Goal: Information Seeking & Learning: Learn about a topic

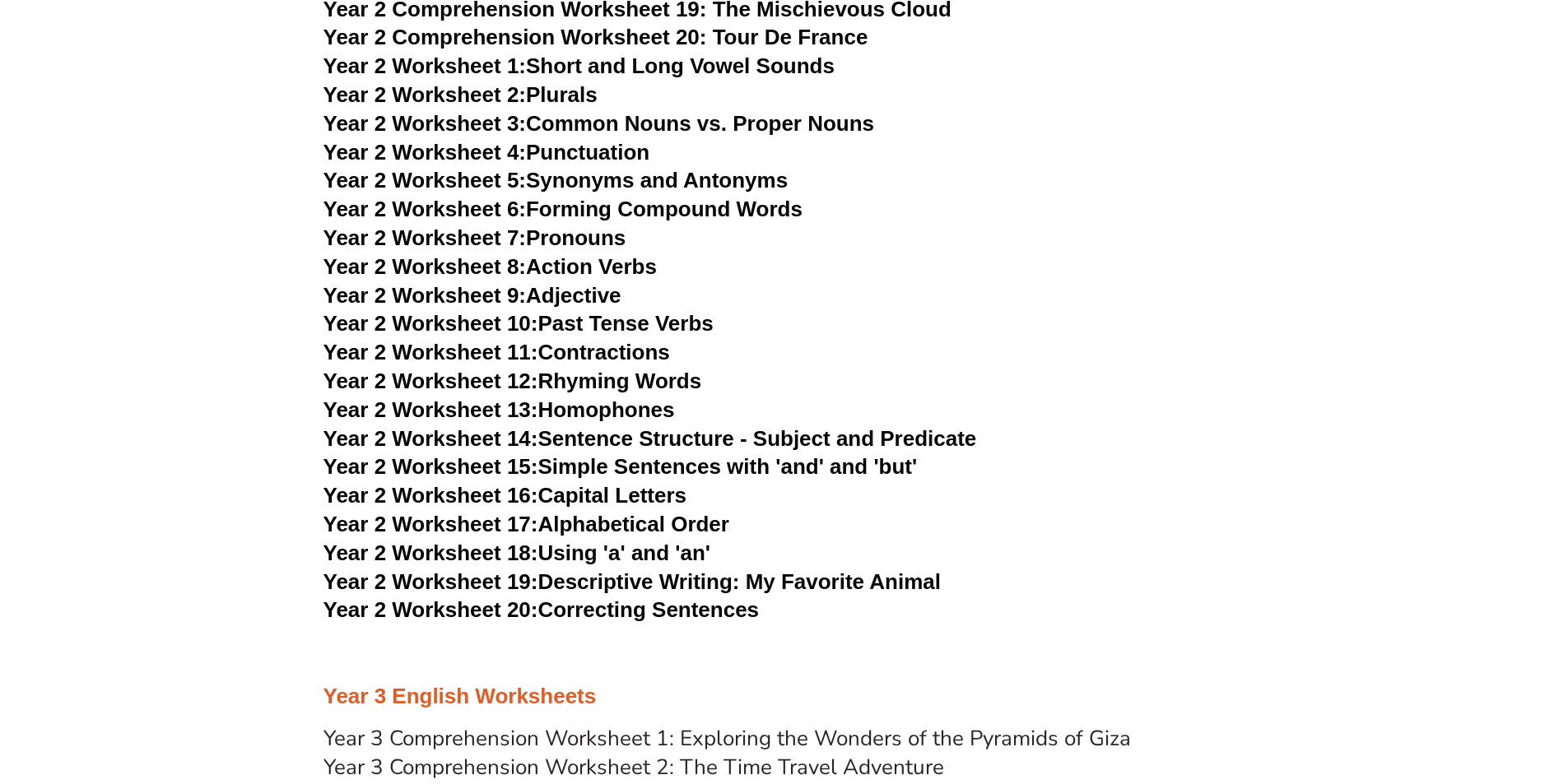
scroll to position [4139, 0]
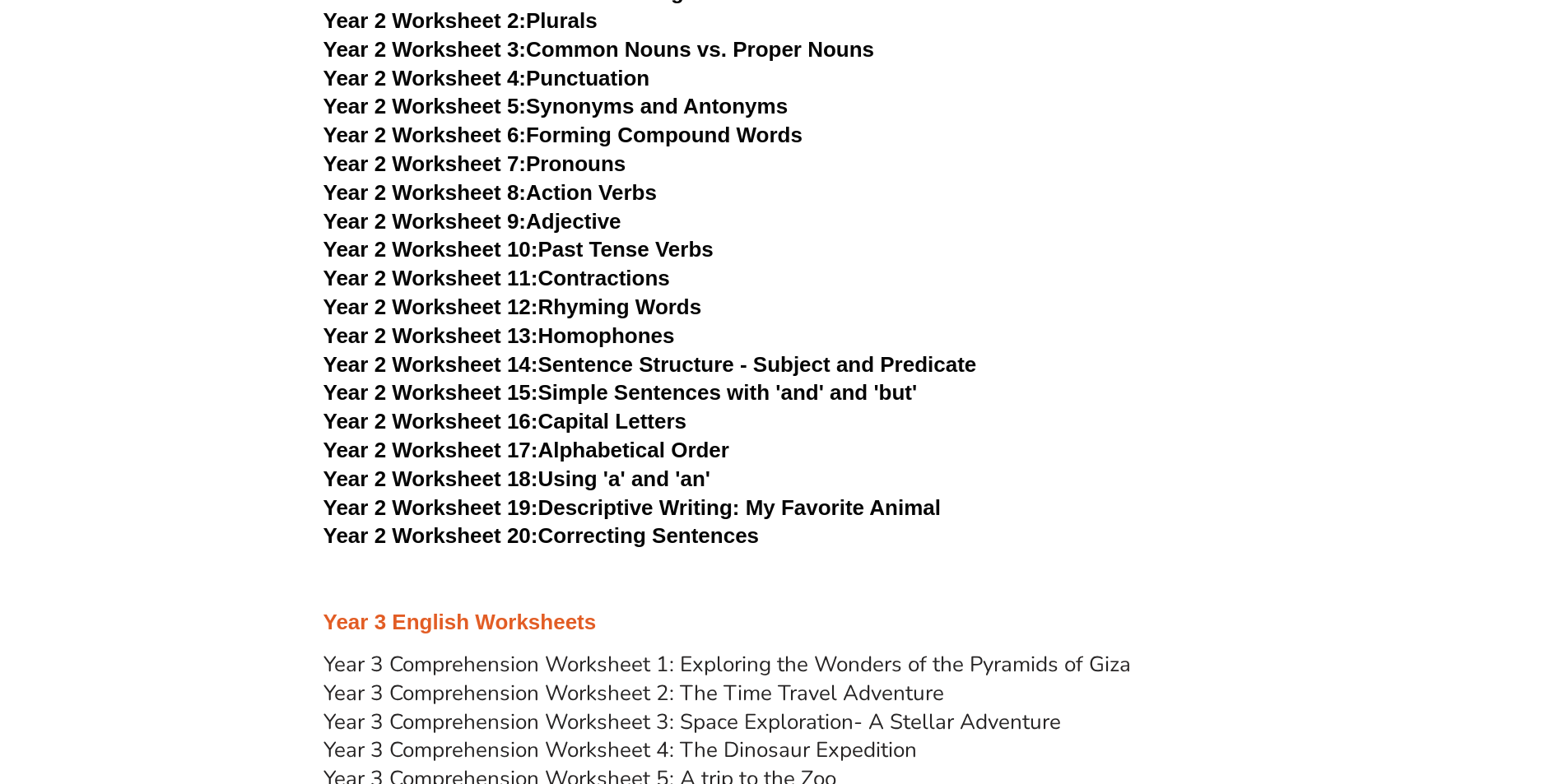
click at [646, 305] on link "Year 2 Worksheet 12: Rhyming Words" at bounding box center [512, 307] width 378 height 25
click at [608, 77] on link "Year 2 Worksheet 4: Punctuation" at bounding box center [486, 78] width 327 height 25
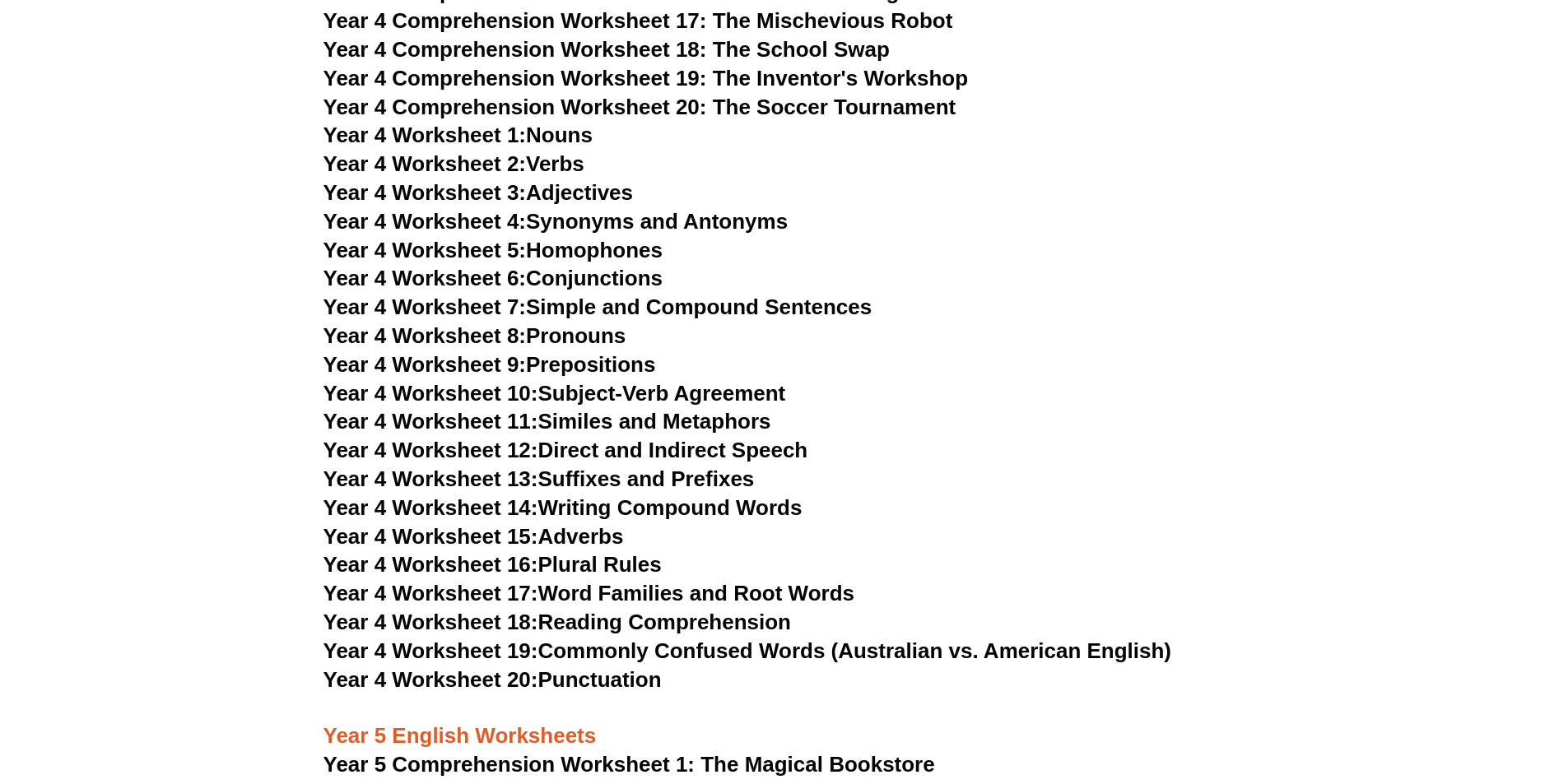
scroll to position [6497, 0]
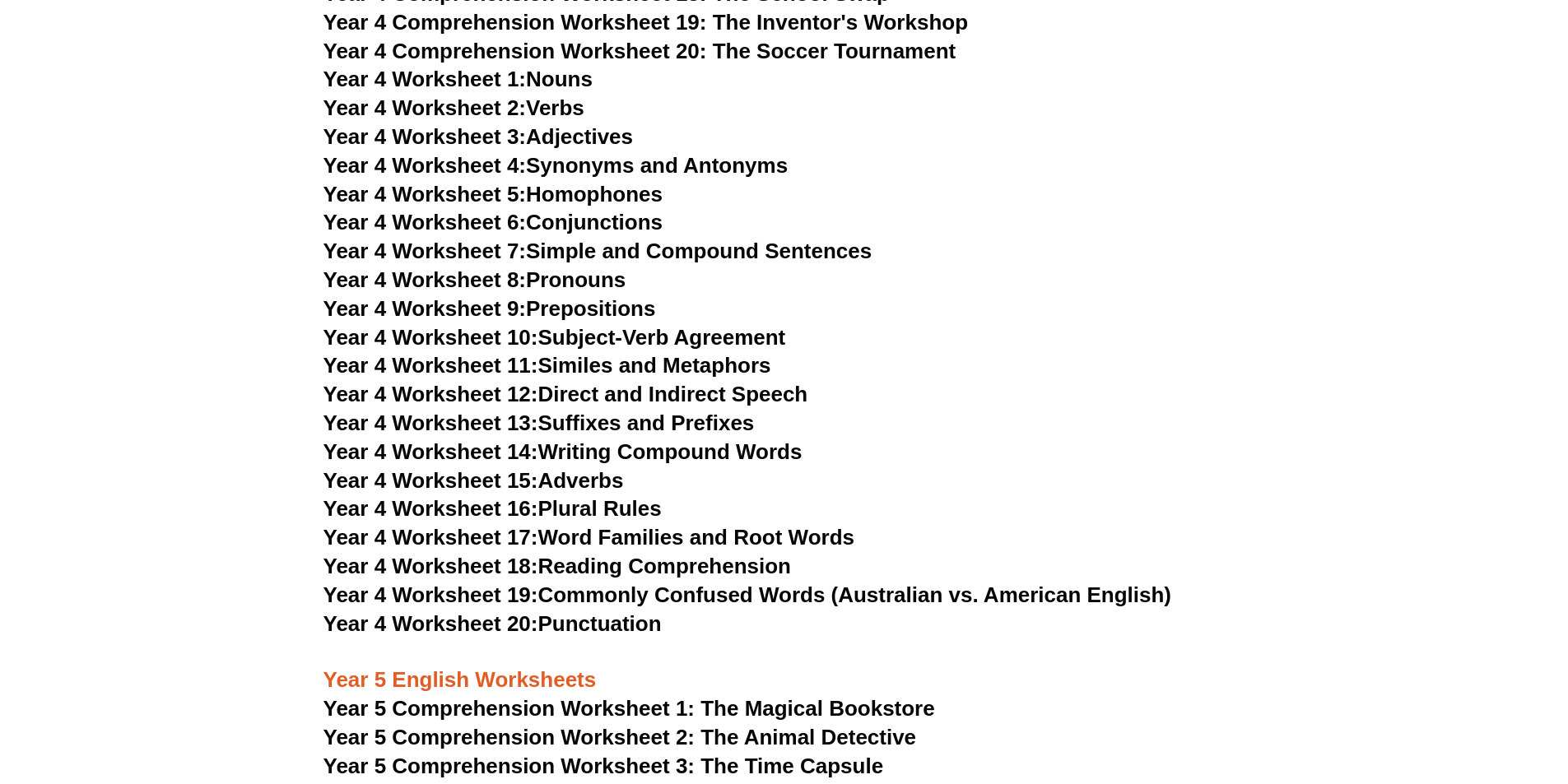
click at [627, 627] on link "Year 4 Worksheet 20: Punctuation" at bounding box center [492, 624] width 339 height 25
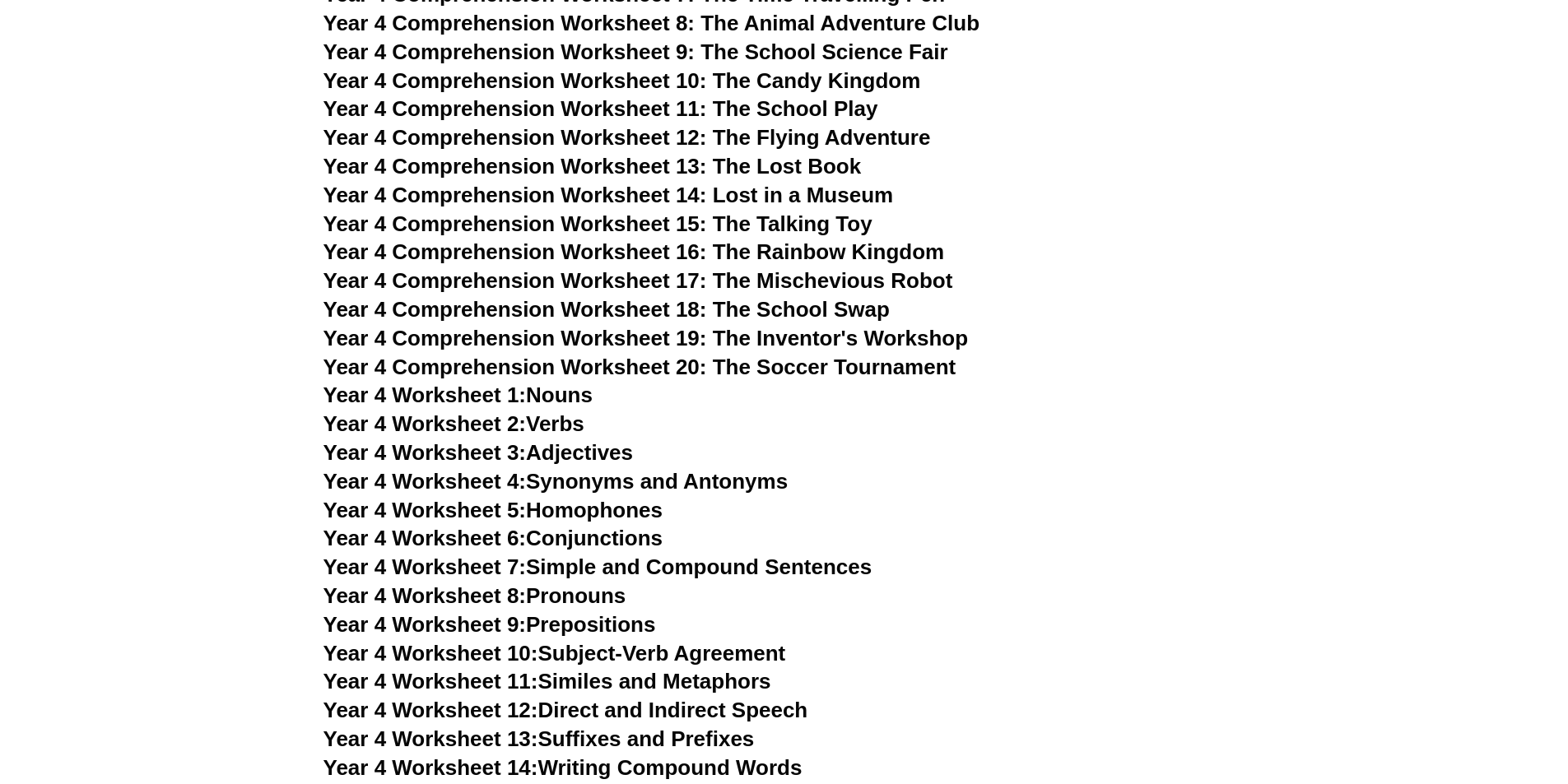
scroll to position [6257, 0]
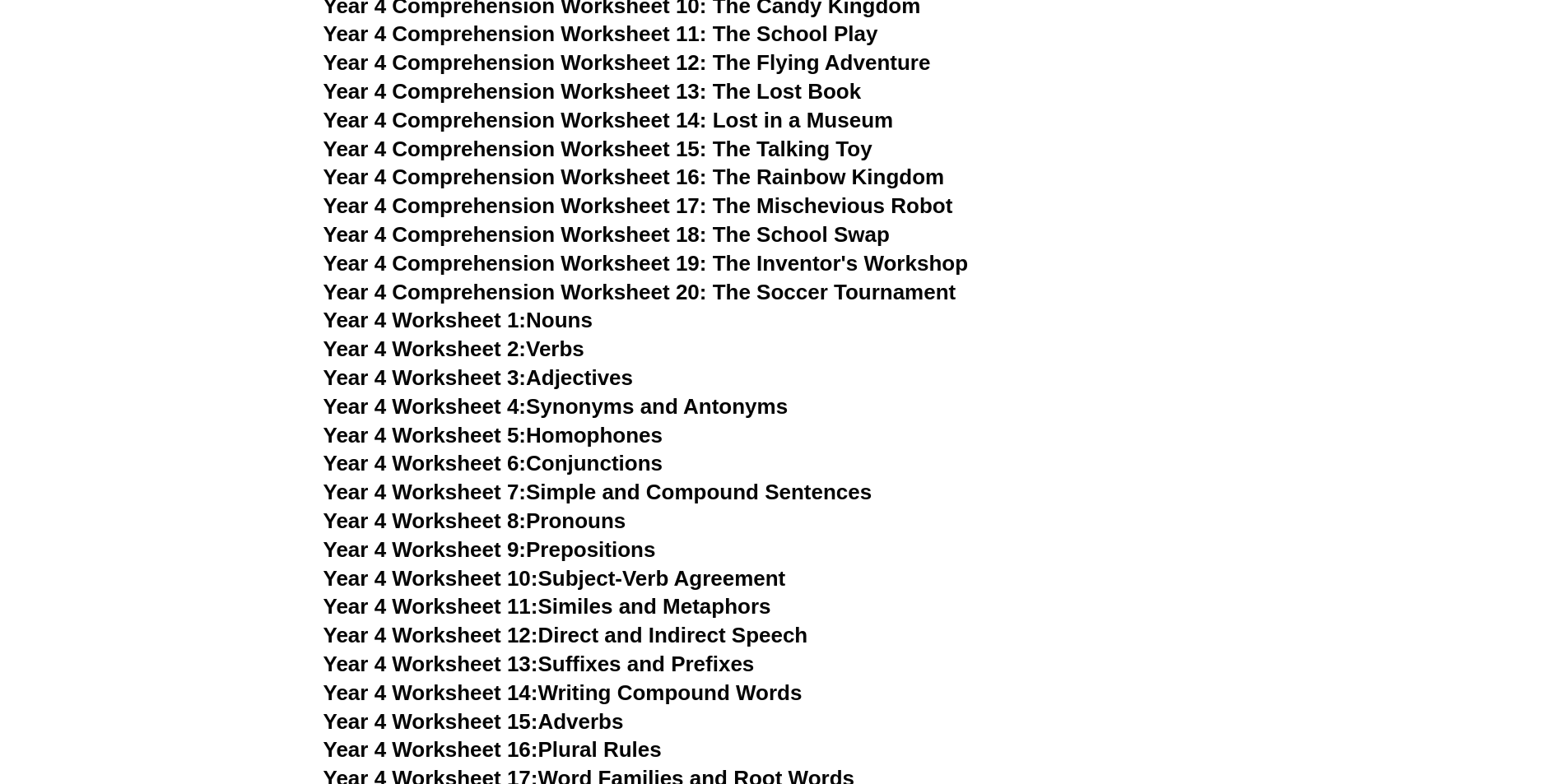
click at [878, 294] on span "Year 4 Comprehension Worksheet 20: The Soccer Tournament" at bounding box center [640, 292] width 633 height 25
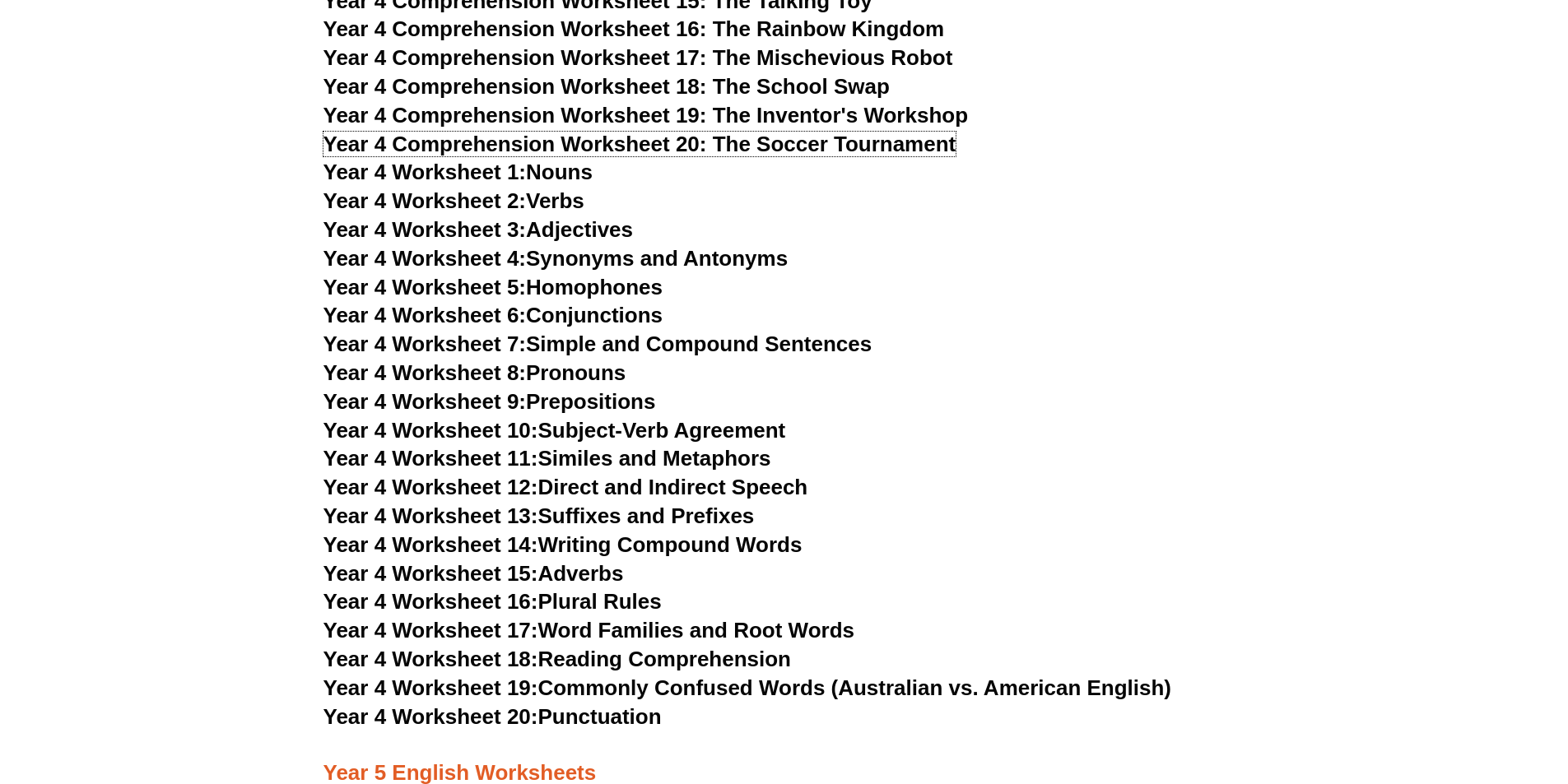
scroll to position [6534, 0]
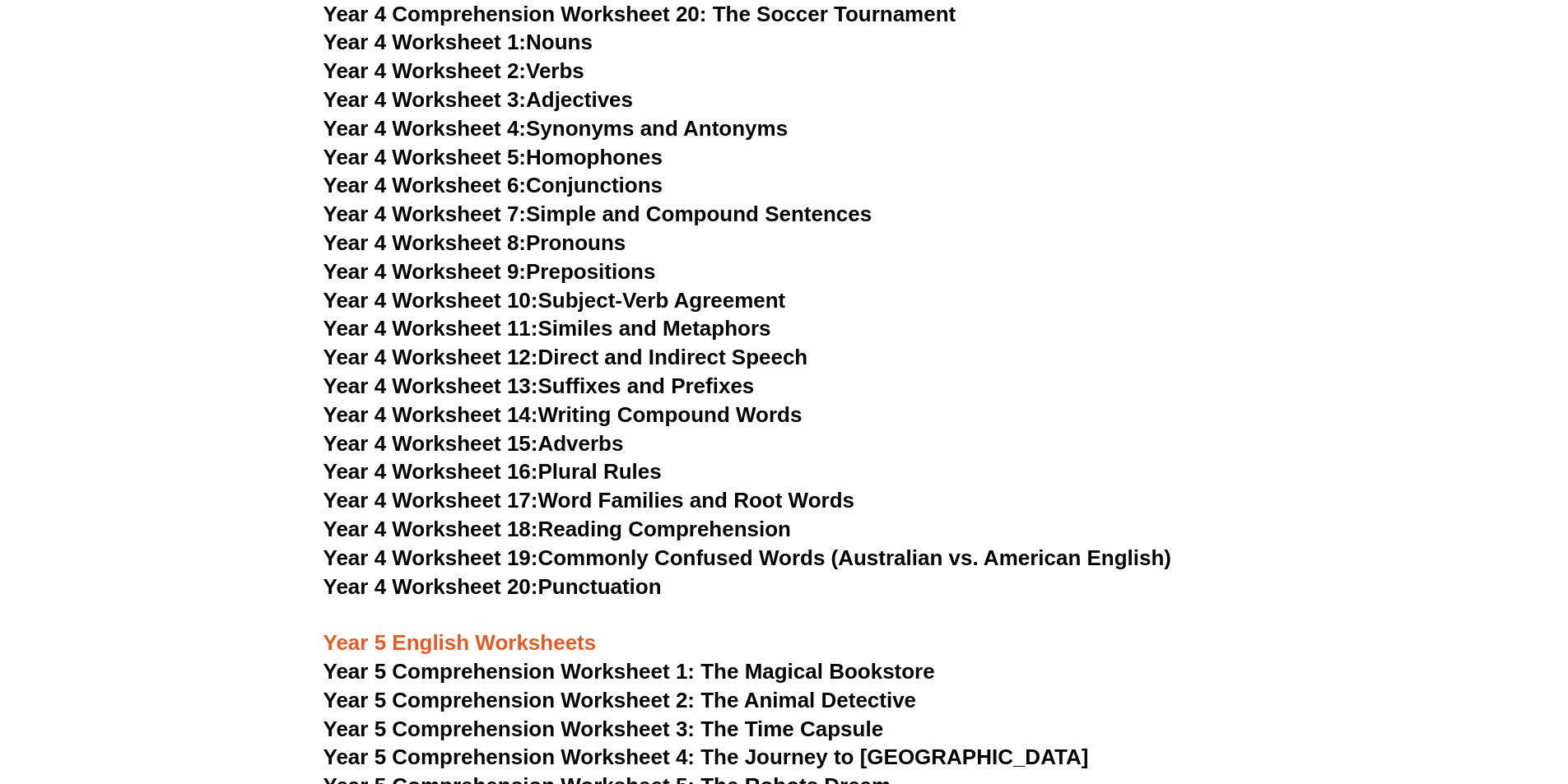
click at [582, 442] on link "Year 4 Worksheet 15: Adverbs" at bounding box center [473, 444] width 300 height 25
click at [609, 276] on link "Year 4 Worksheet 9: Prepositions" at bounding box center [489, 272] width 333 height 25
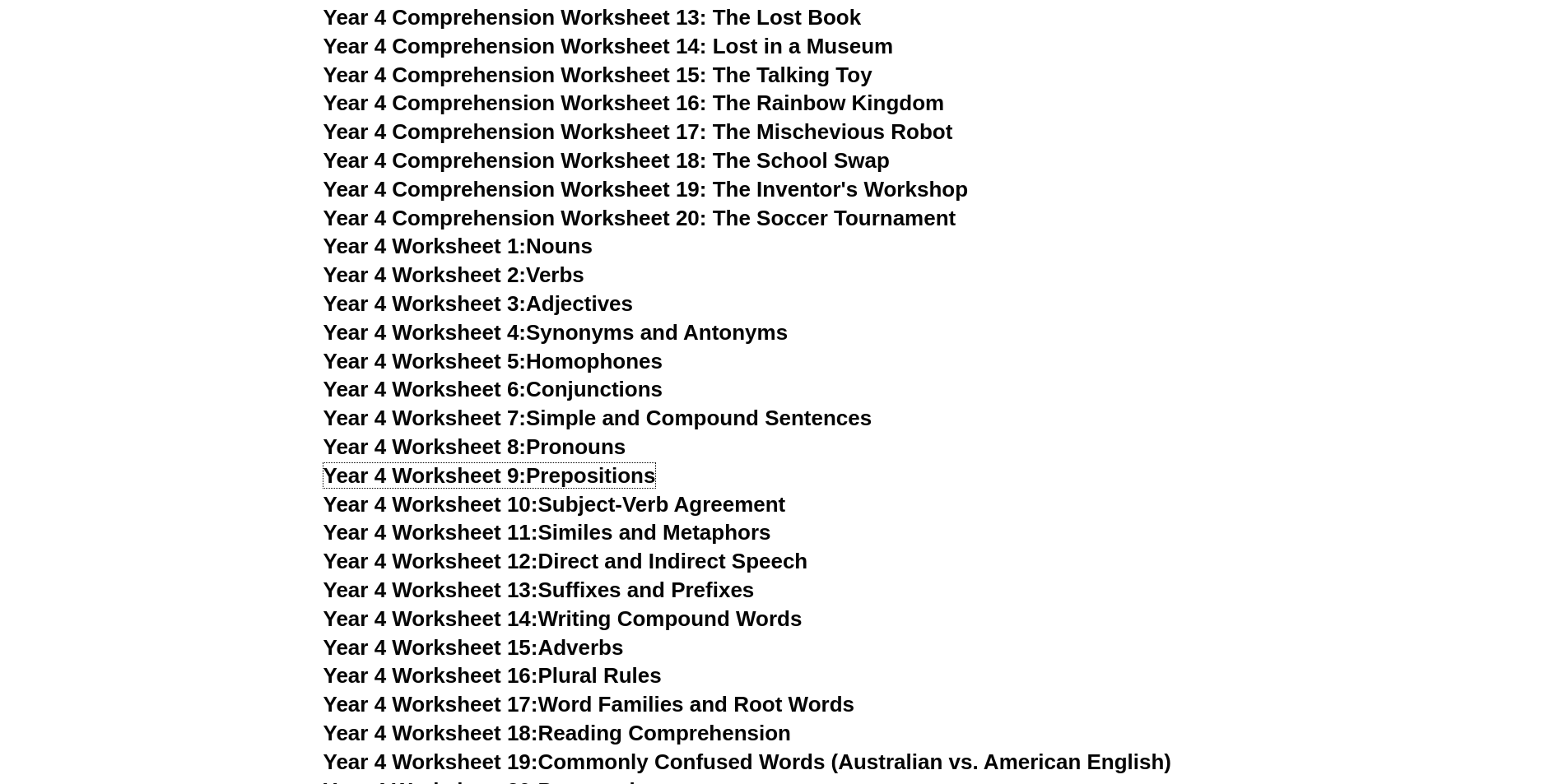
scroll to position [6404, 0]
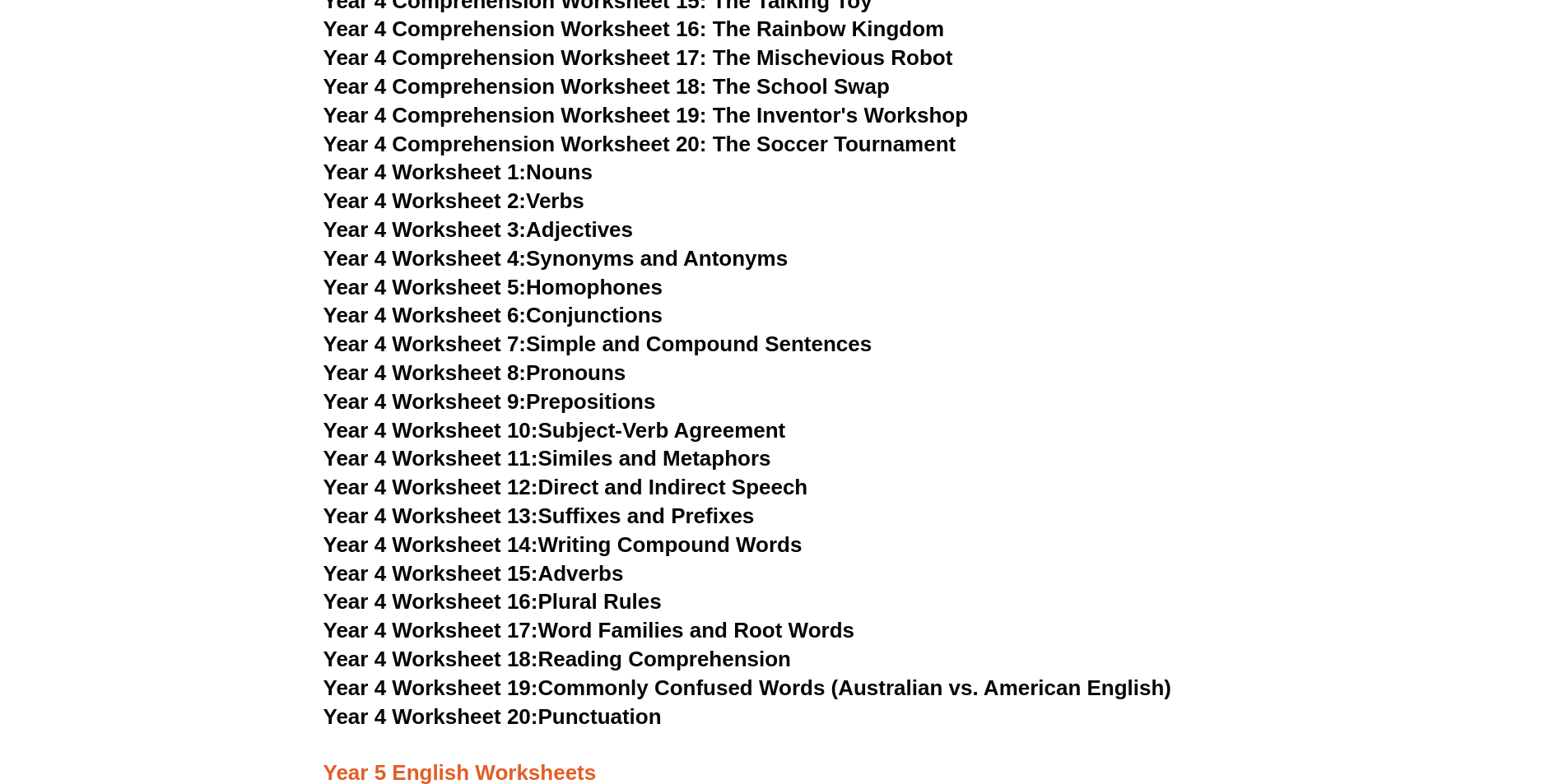
click at [915, 690] on link "Year 4 Worksheet 19: Commonly Confused Words (Australian vs. American English)" at bounding box center [747, 688] width 848 height 25
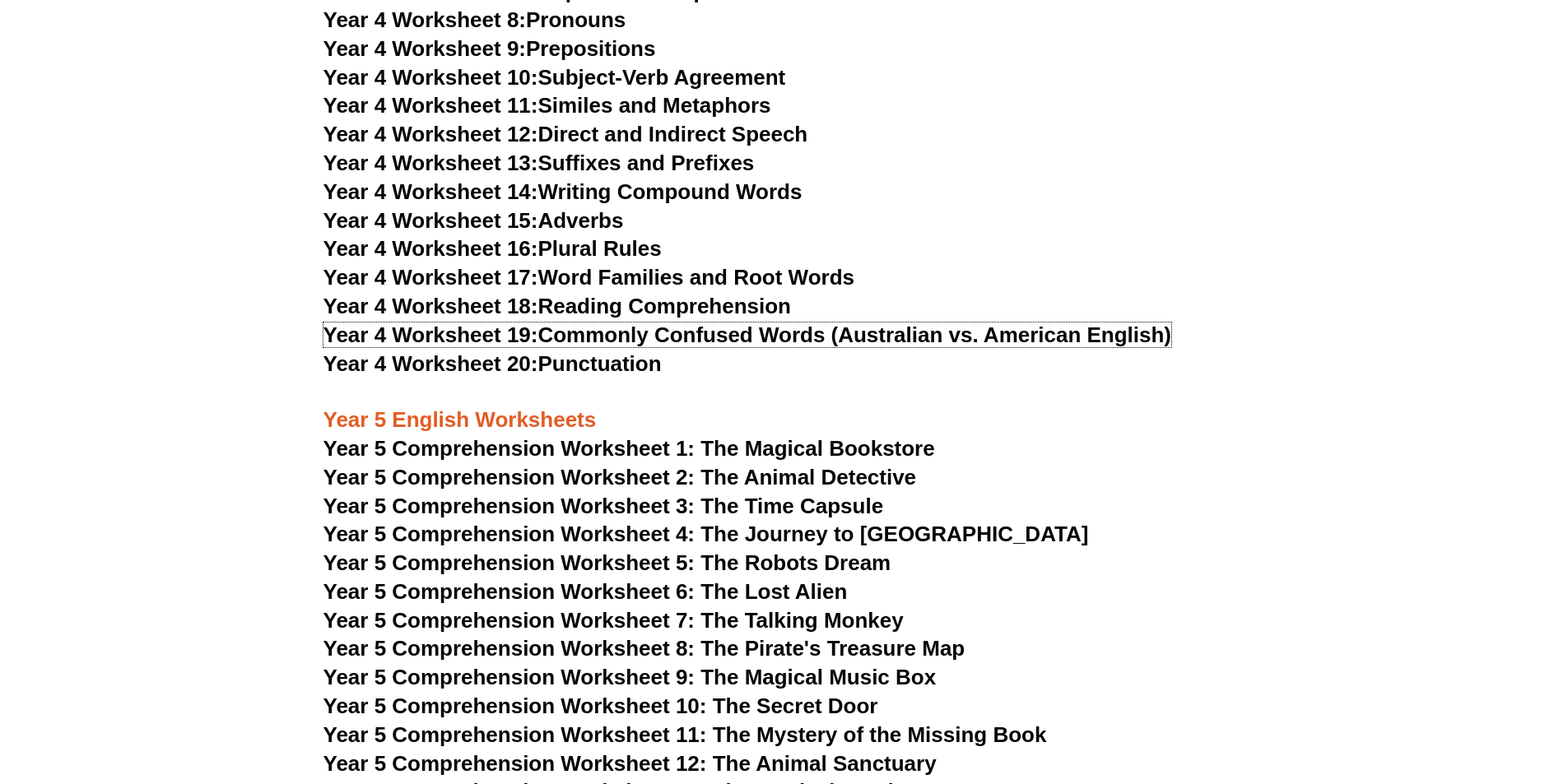
scroll to position [6441, 0]
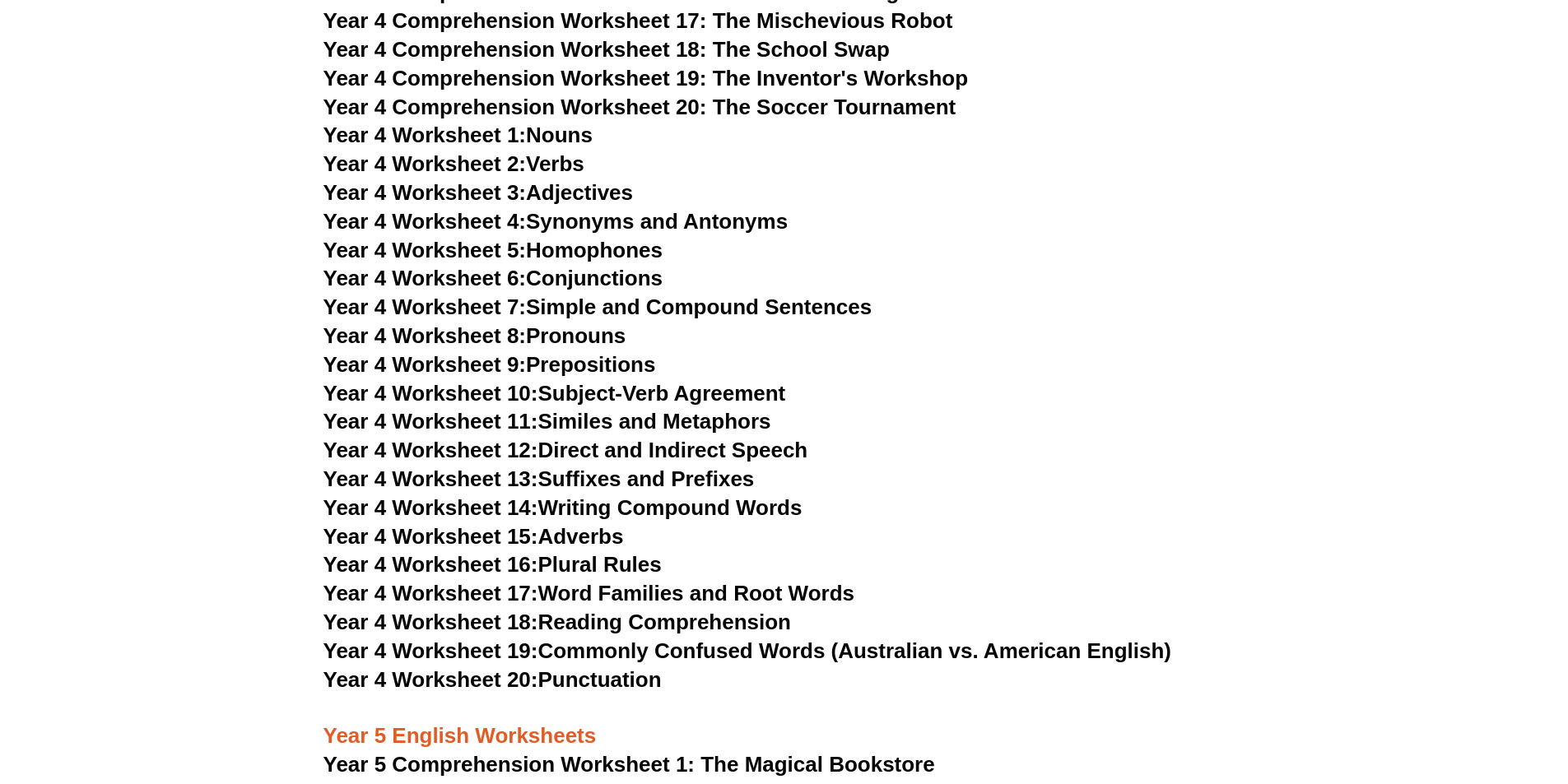
click at [783, 589] on link "Year 4 Worksheet 17: Word Families and Root Words" at bounding box center [589, 593] width 531 height 25
click at [578, 221] on link "Year 4 Worksheet 4: Synonyms and Antonyms" at bounding box center [556, 222] width 465 height 25
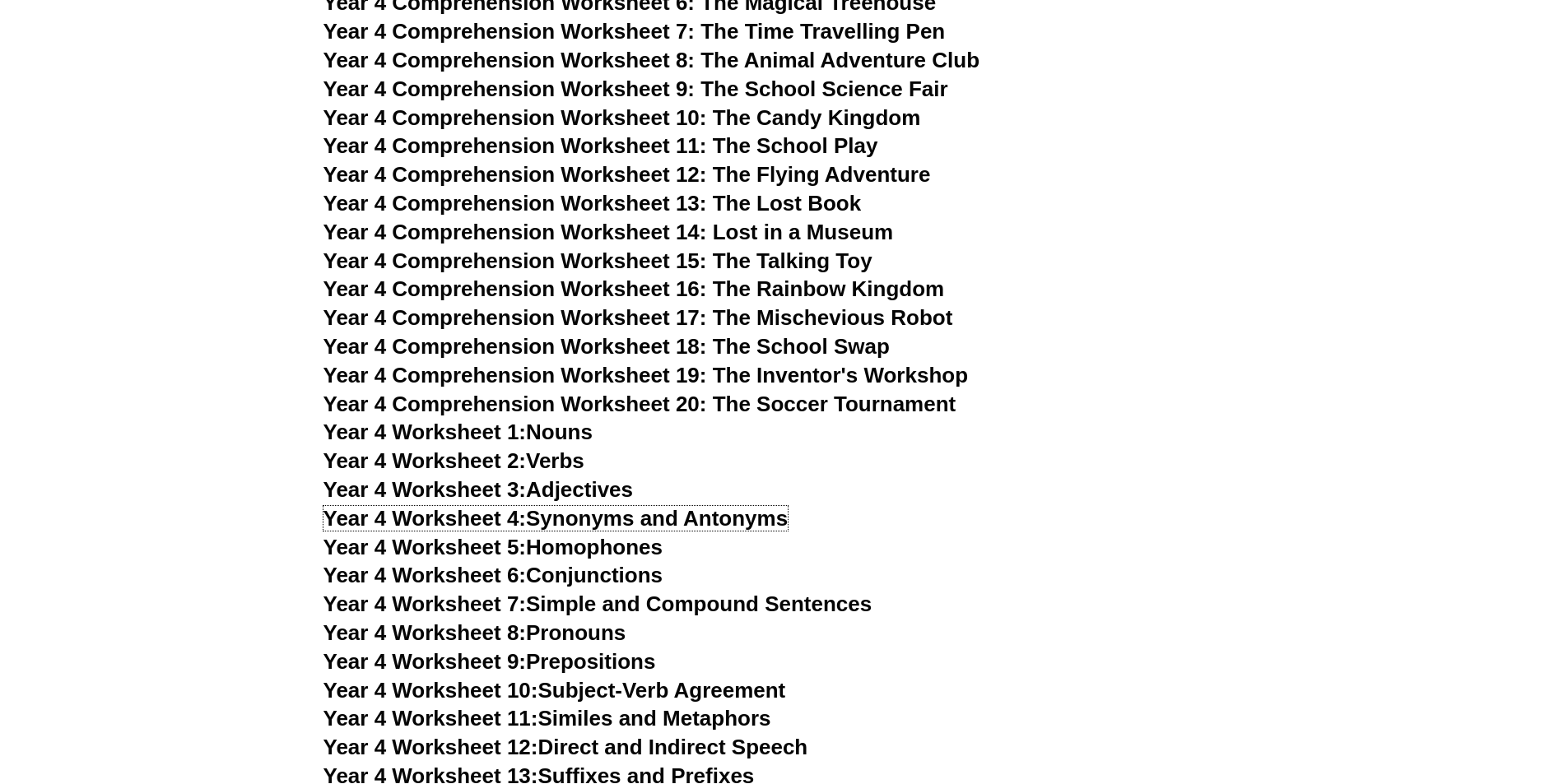
scroll to position [6051, 0]
